Goal: Task Accomplishment & Management: Use online tool/utility

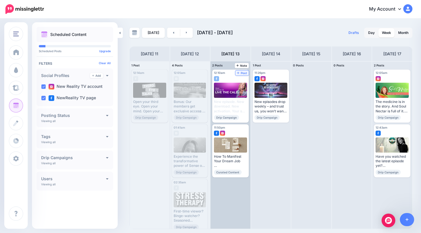
click at [244, 74] on span "Post" at bounding box center [242, 73] width 10 height 3
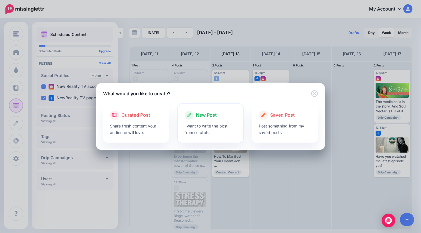
click at [207, 115] on span "New Post" at bounding box center [206, 115] width 21 height 7
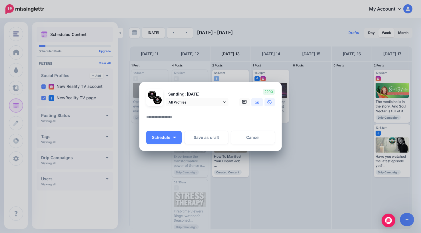
click at [256, 102] on icon at bounding box center [257, 101] width 5 height 3
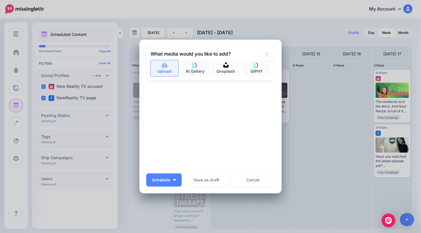
click at [161, 61] on link "Upload" at bounding box center [164, 68] width 28 height 16
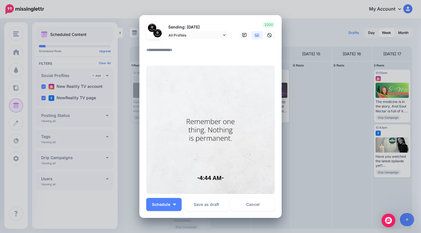
click at [188, 49] on textarea at bounding box center [211, 52] width 131 height 11
type textarea "*"
click at [172, 209] on button "Schedule" at bounding box center [163, 204] width 35 height 13
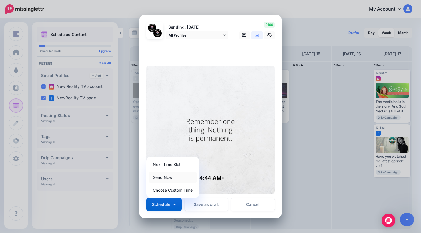
click at [174, 177] on link "Send Now" at bounding box center [172, 177] width 48 height 11
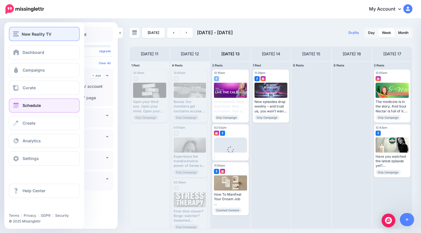
click at [21, 33] on div "New Reality TV" at bounding box center [44, 34] width 62 height 7
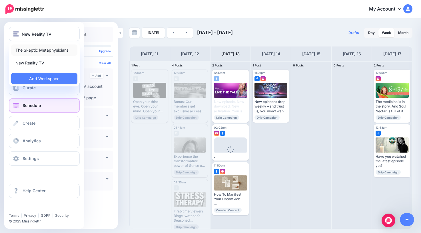
click at [34, 50] on link "The Skeptic Metaphysicians" at bounding box center [44, 50] width 66 height 11
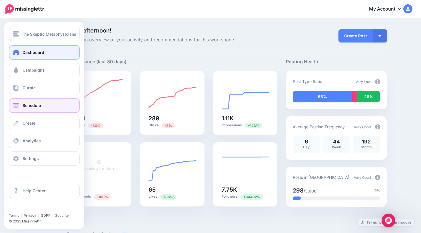
click at [26, 108] on link "Schedule" at bounding box center [44, 105] width 71 height 14
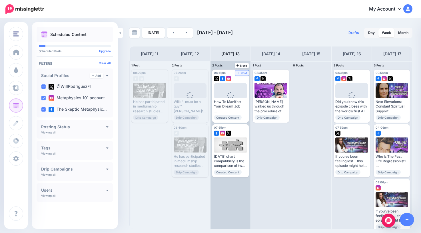
click at [244, 73] on span "Post" at bounding box center [242, 73] width 10 height 3
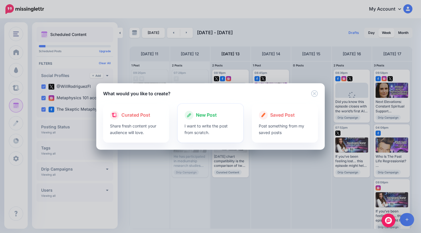
click at [206, 114] on span "New Post" at bounding box center [206, 115] width 21 height 7
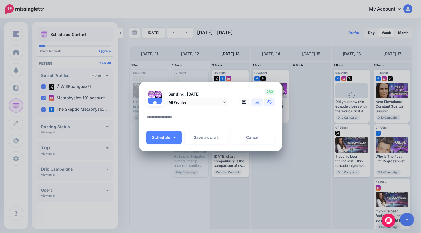
click at [256, 101] on icon at bounding box center [257, 102] width 5 height 5
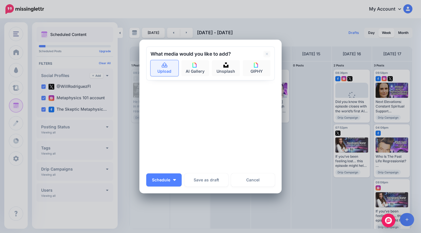
click at [168, 69] on link "Upload" at bounding box center [164, 68] width 28 height 16
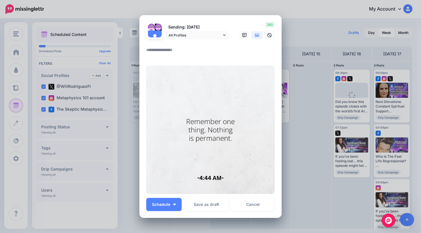
click at [176, 48] on textarea at bounding box center [211, 52] width 131 height 11
type textarea "*"
click at [169, 206] on span "Schedule" at bounding box center [161, 205] width 18 height 4
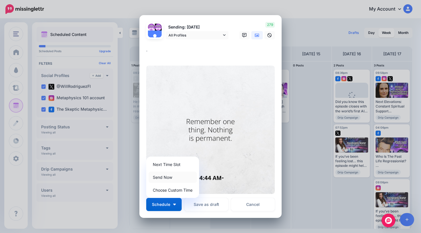
click at [169, 178] on link "Send Now" at bounding box center [172, 177] width 48 height 11
